Goal: Register for event/course

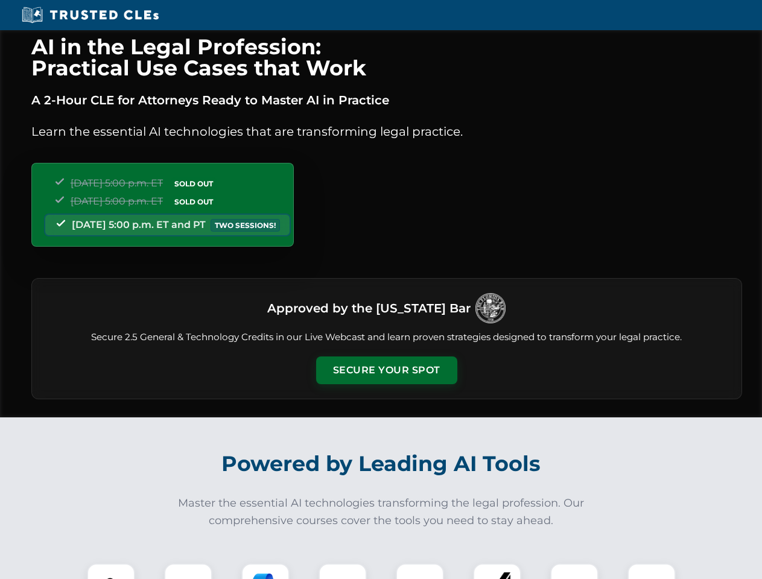
click at [386, 370] on button "Secure Your Spot" at bounding box center [386, 370] width 141 height 28
click at [111, 571] on img at bounding box center [110, 587] width 35 height 35
